Goal: Information Seeking & Learning: Find specific fact

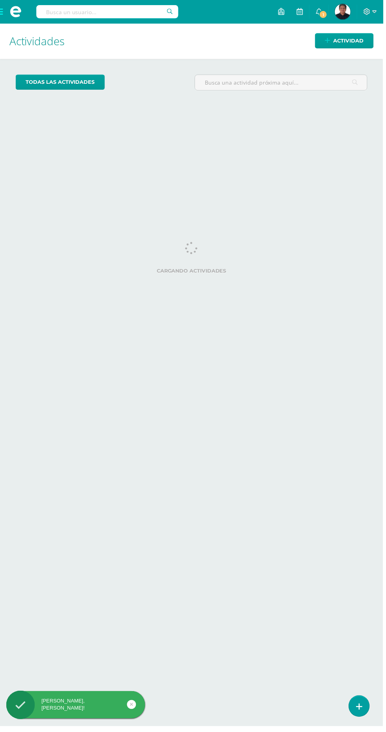
click at [134, 11] on input "text" at bounding box center [108, 11] width 143 height 13
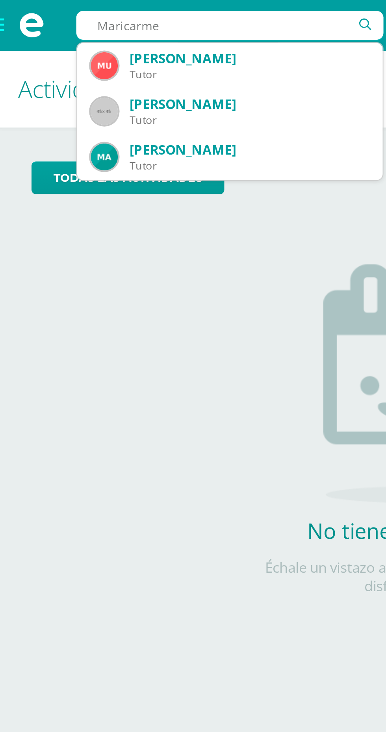
type input "Maricarmen"
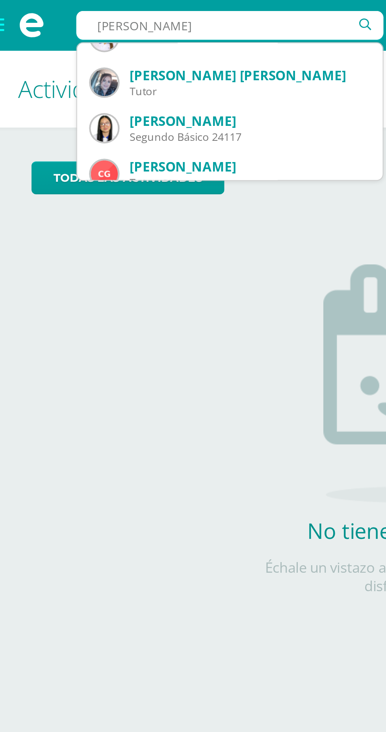
scroll to position [14, 0]
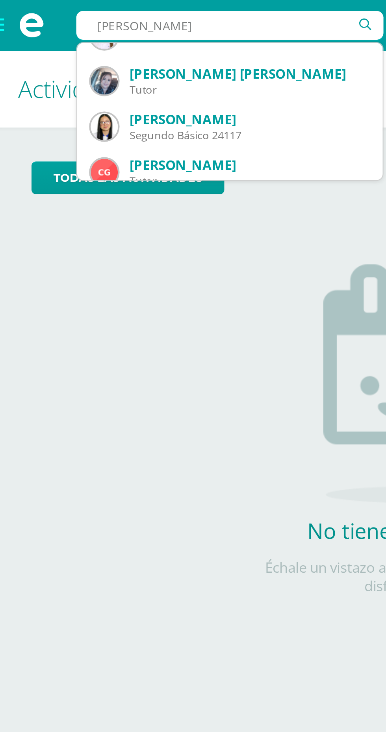
click at [150, 55] on div "[PERSON_NAME]" at bounding box center [116, 56] width 111 height 8
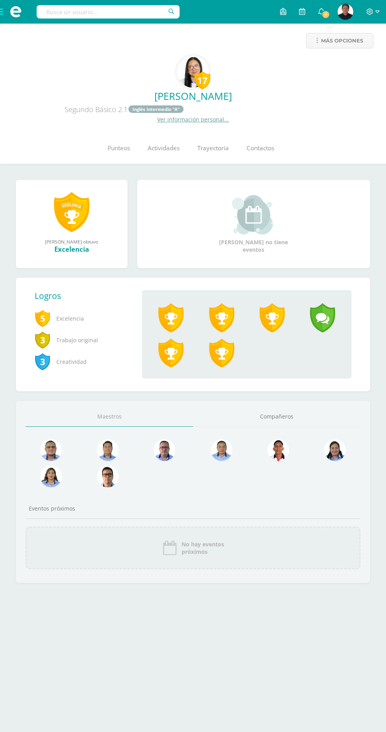
click at [123, 154] on link "Punteos" at bounding box center [118, 148] width 40 height 31
click at [200, 120] on link "Ver información personal..." at bounding box center [193, 119] width 72 height 7
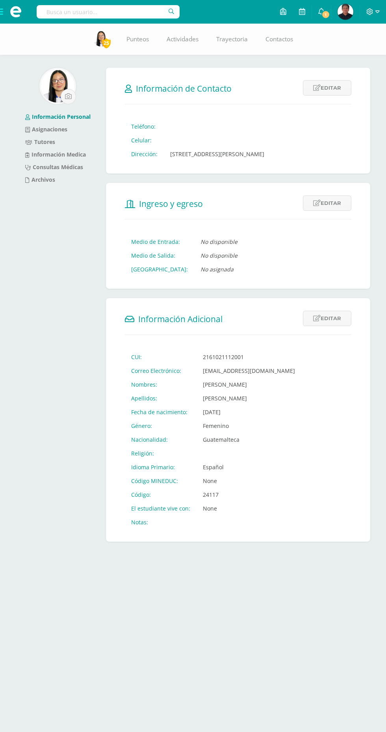
click at [33, 154] on link "Información Medica" at bounding box center [55, 154] width 61 height 7
click at [41, 144] on link "Tutores" at bounding box center [40, 141] width 30 height 7
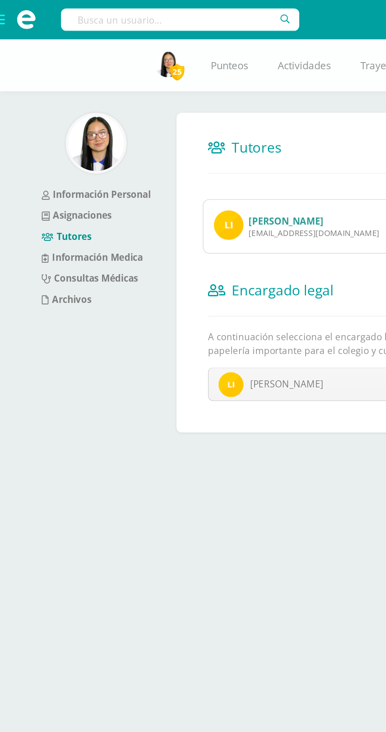
click at [194, 134] on link "[PERSON_NAME]" at bounding box center [171, 132] width 45 height 7
